Goal: Task Accomplishment & Management: Complete application form

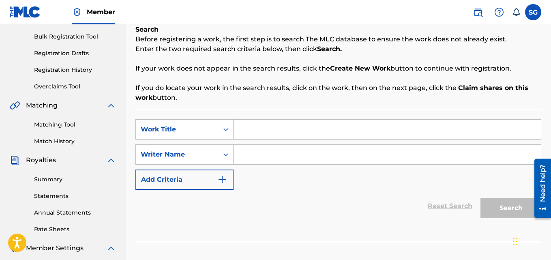
scroll to position [125, 0]
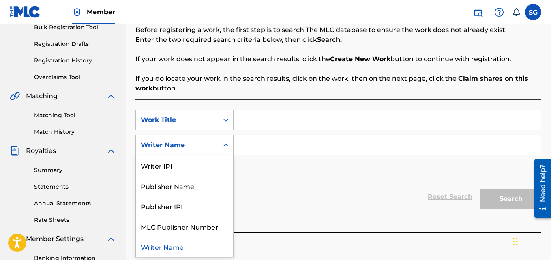
click at [227, 151] on div "Search Form" at bounding box center [226, 145] width 15 height 15
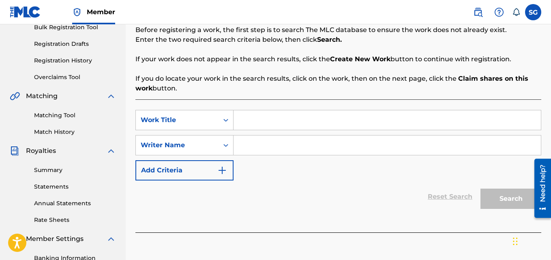
click at [270, 176] on div "SearchWithCriteriaa8dbfc48-338e-464a-a420-3697bd0fd8c0 Work Title SearchWithCri…" at bounding box center [338, 145] width 406 height 71
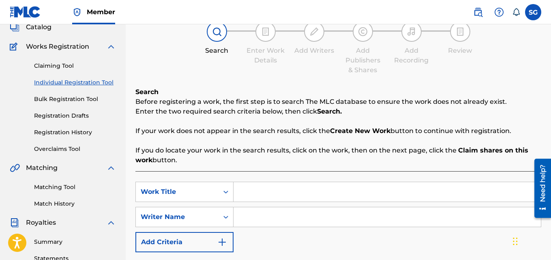
scroll to position [56, 0]
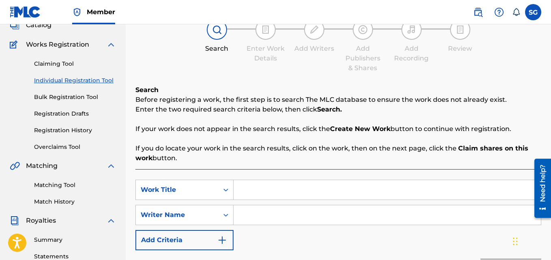
click at [261, 193] on input "Search Form" at bounding box center [387, 189] width 307 height 19
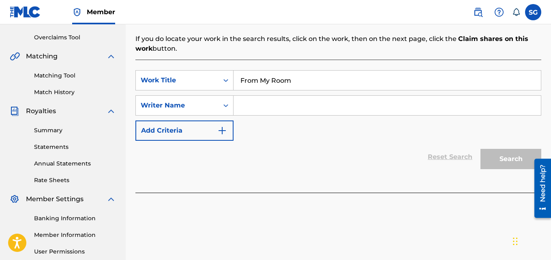
scroll to position [168, 0]
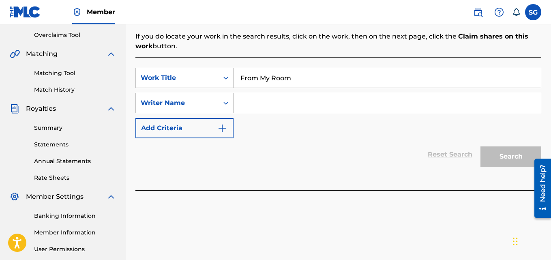
type input "From My Room"
click at [243, 107] on input "Search Form" at bounding box center [387, 102] width 307 height 19
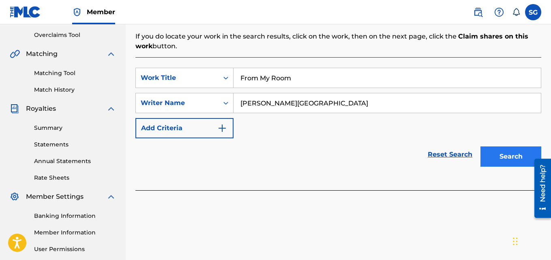
type input "[PERSON_NAME][GEOGRAPHIC_DATA]"
click at [506, 160] on button "Search" at bounding box center [511, 156] width 61 height 20
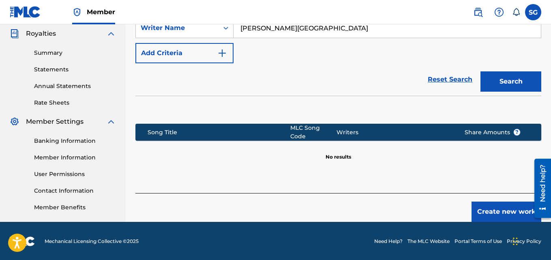
scroll to position [243, 0]
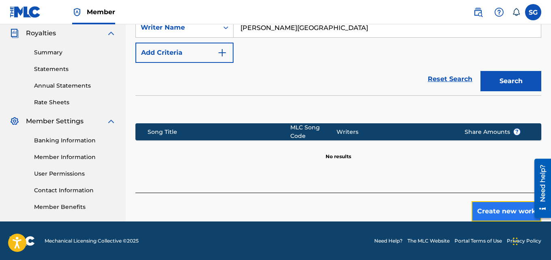
click at [488, 212] on button "Create new work" at bounding box center [507, 211] width 70 height 20
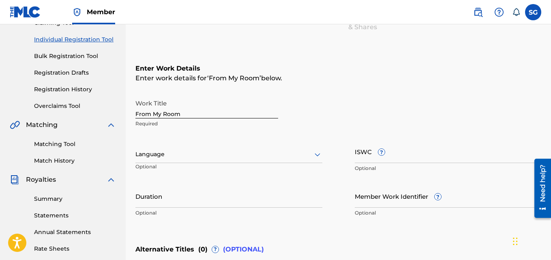
scroll to position [97, 0]
click at [183, 158] on div at bounding box center [228, 154] width 187 height 10
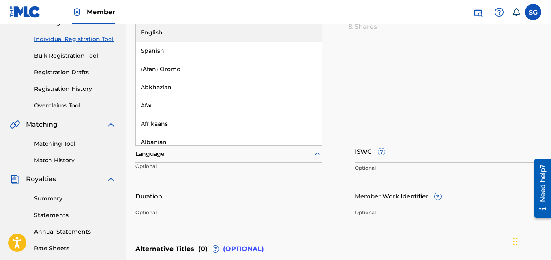
click at [184, 33] on div "English" at bounding box center [229, 33] width 186 height 18
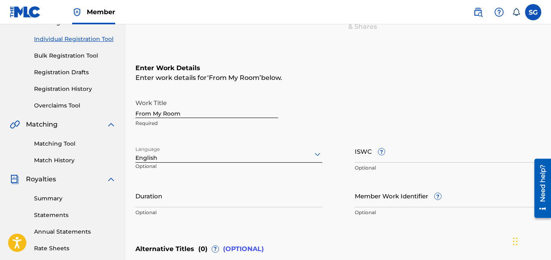
click at [293, 169] on div "Language option English, selected. English Optional" at bounding box center [228, 158] width 187 height 37
click at [293, 162] on div "English" at bounding box center [228, 158] width 187 height 9
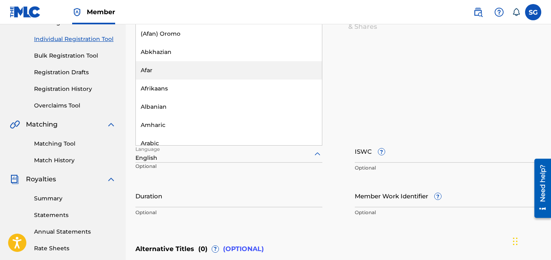
scroll to position [0, 0]
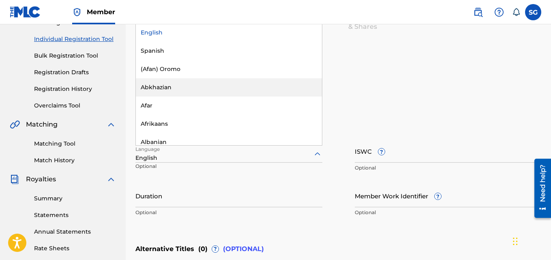
click at [361, 110] on div "Work Title From My Room Required" at bounding box center [338, 113] width 406 height 37
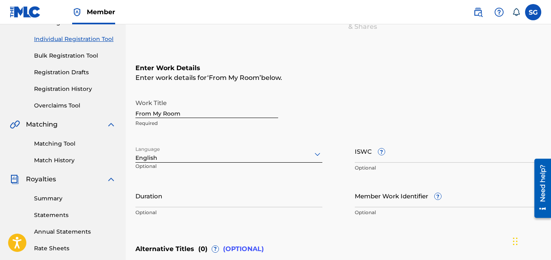
click at [294, 155] on div at bounding box center [228, 154] width 187 height 10
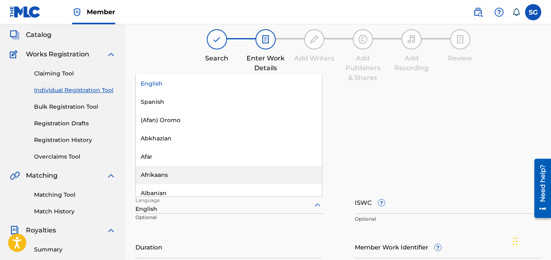
scroll to position [45, 0]
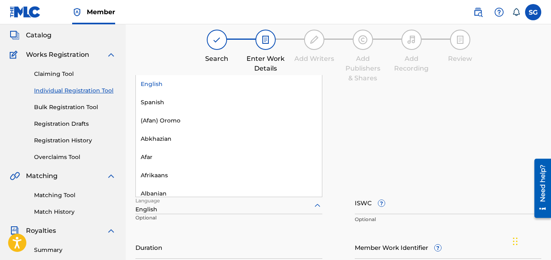
click at [246, 87] on div "English" at bounding box center [229, 84] width 186 height 18
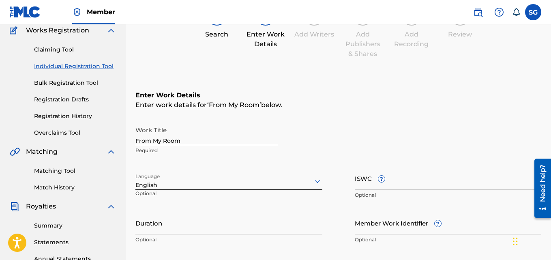
scroll to position [70, 0]
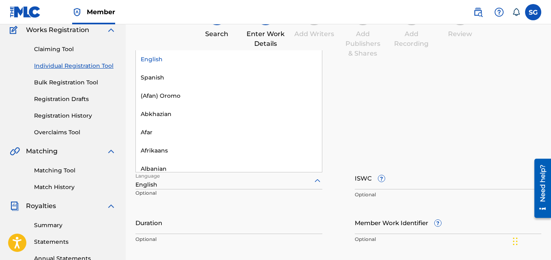
drag, startPoint x: 172, startPoint y: 183, endPoint x: 128, endPoint y: 182, distance: 44.2
click at [128, 182] on div "Register Work Search Enter Work Details Add Writers Add Publishers & Shares Add…" at bounding box center [338, 186] width 425 height 425
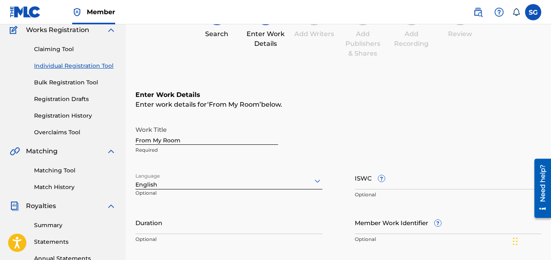
click at [380, 156] on div "Work Title From My Room Required" at bounding box center [338, 140] width 406 height 37
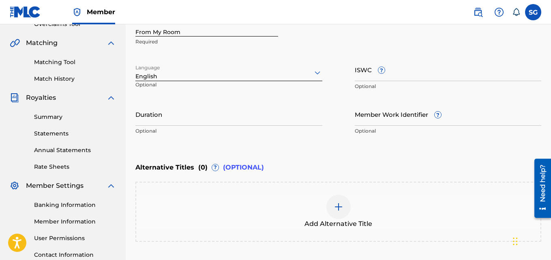
scroll to position [0, 0]
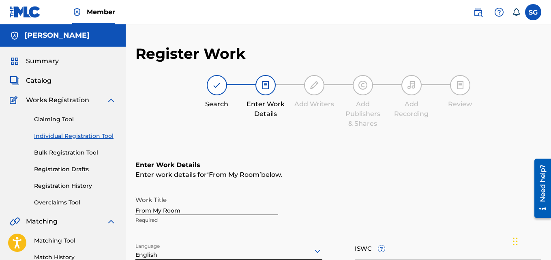
click at [29, 33] on h5 "[PERSON_NAME]" at bounding box center [56, 35] width 65 height 9
click at [25, 11] on img at bounding box center [25, 12] width 31 height 12
